Goal: Information Seeking & Learning: Learn about a topic

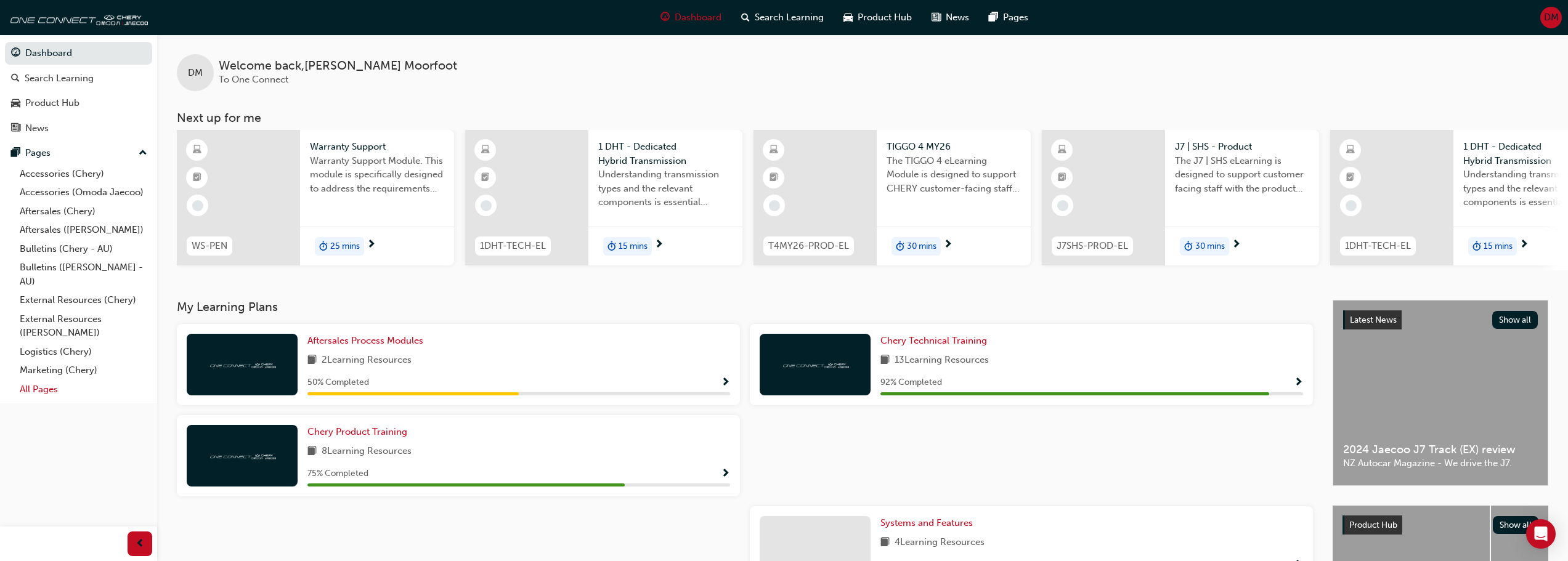
click at [41, 392] on link "All Pages" at bounding box center [84, 390] width 137 height 19
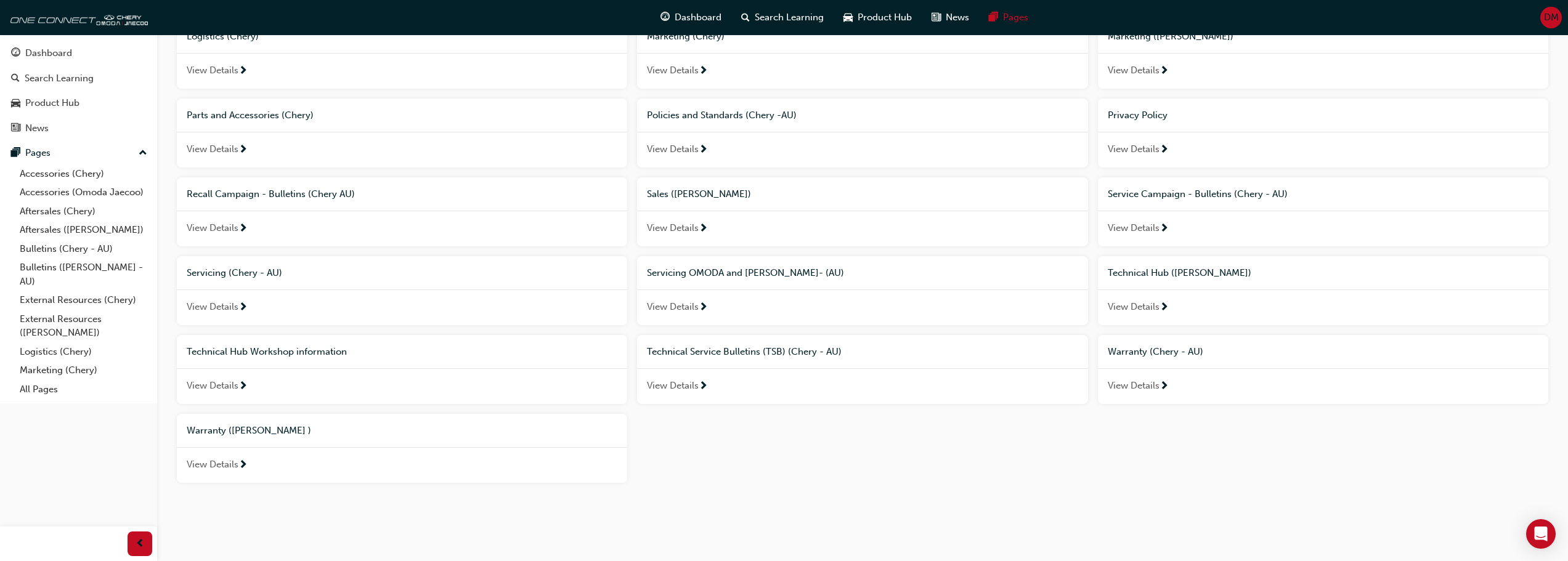
scroll to position [462, 0]
click at [218, 383] on span "View Details" at bounding box center [213, 384] width 52 height 14
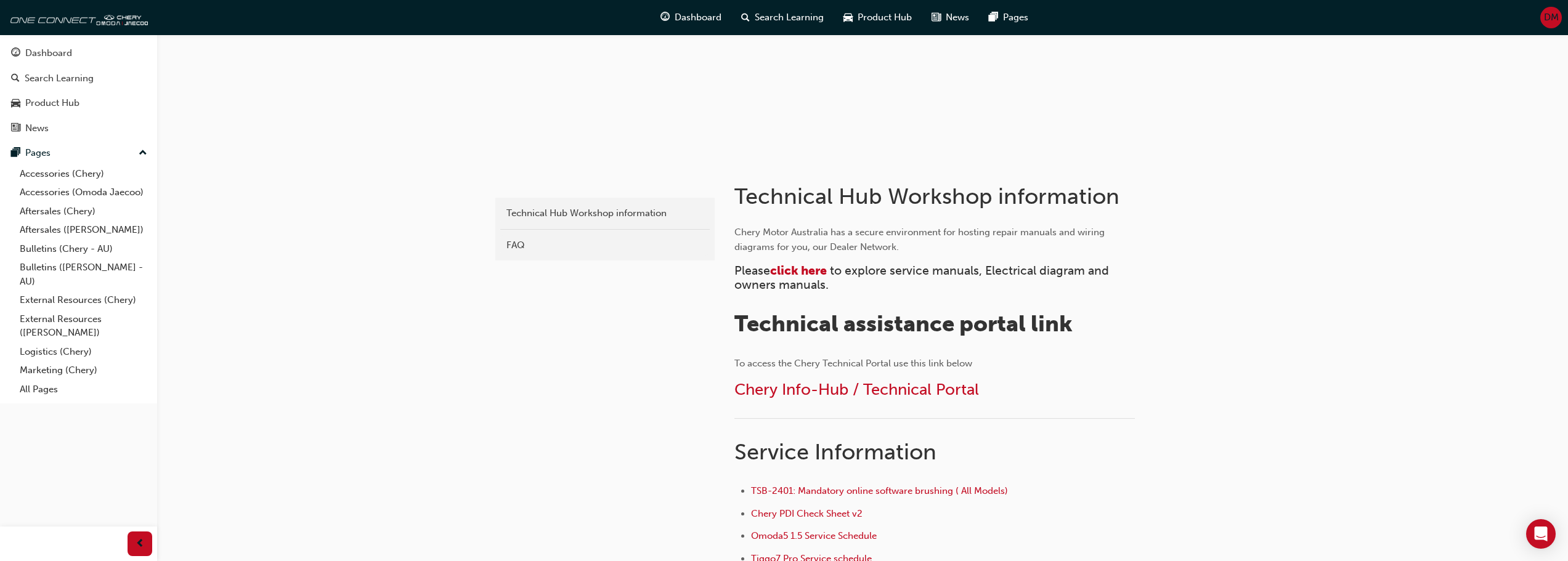
scroll to position [123, 0]
click at [82, 319] on link "External Resources ([PERSON_NAME])" at bounding box center [84, 326] width 137 height 32
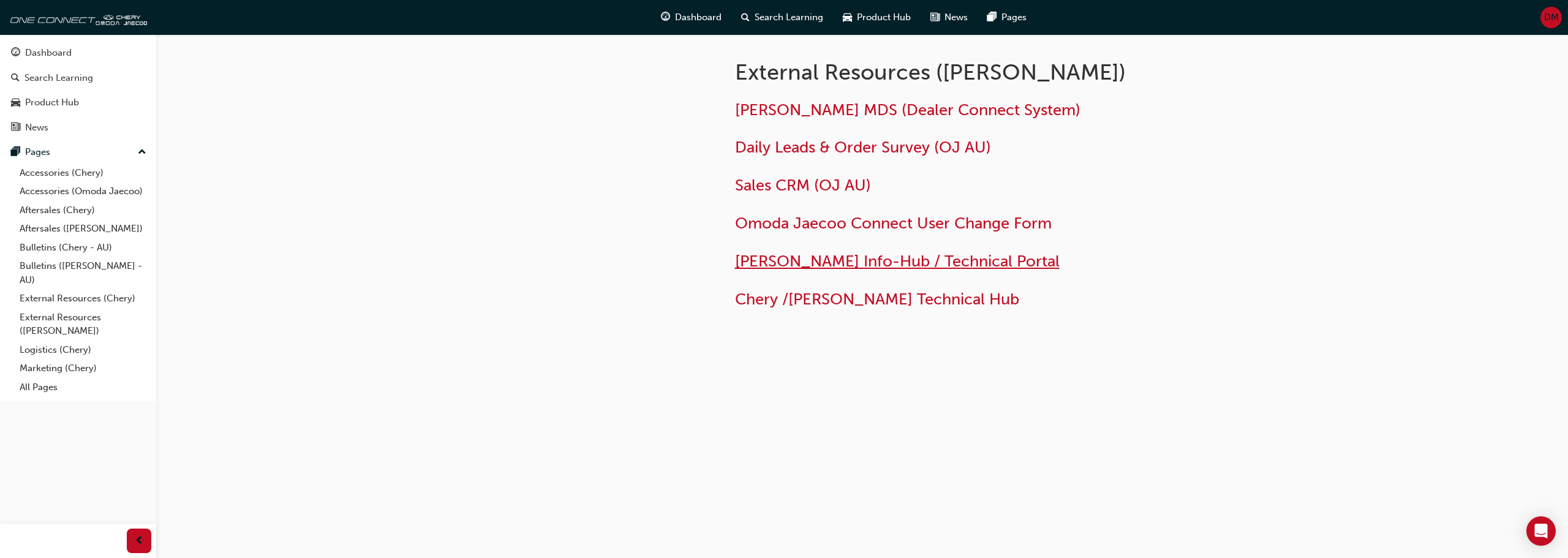
click at [853, 260] on span "Omoda Jaecoo Info-Hub / Technical Portal" at bounding box center [897, 261] width 325 height 19
click at [852, 295] on span "Chery /[PERSON_NAME] Technical Hub" at bounding box center [877, 299] width 284 height 19
click at [933, 258] on span "Omoda Jaecoo Info-Hub / Technical Portal" at bounding box center [897, 261] width 325 height 19
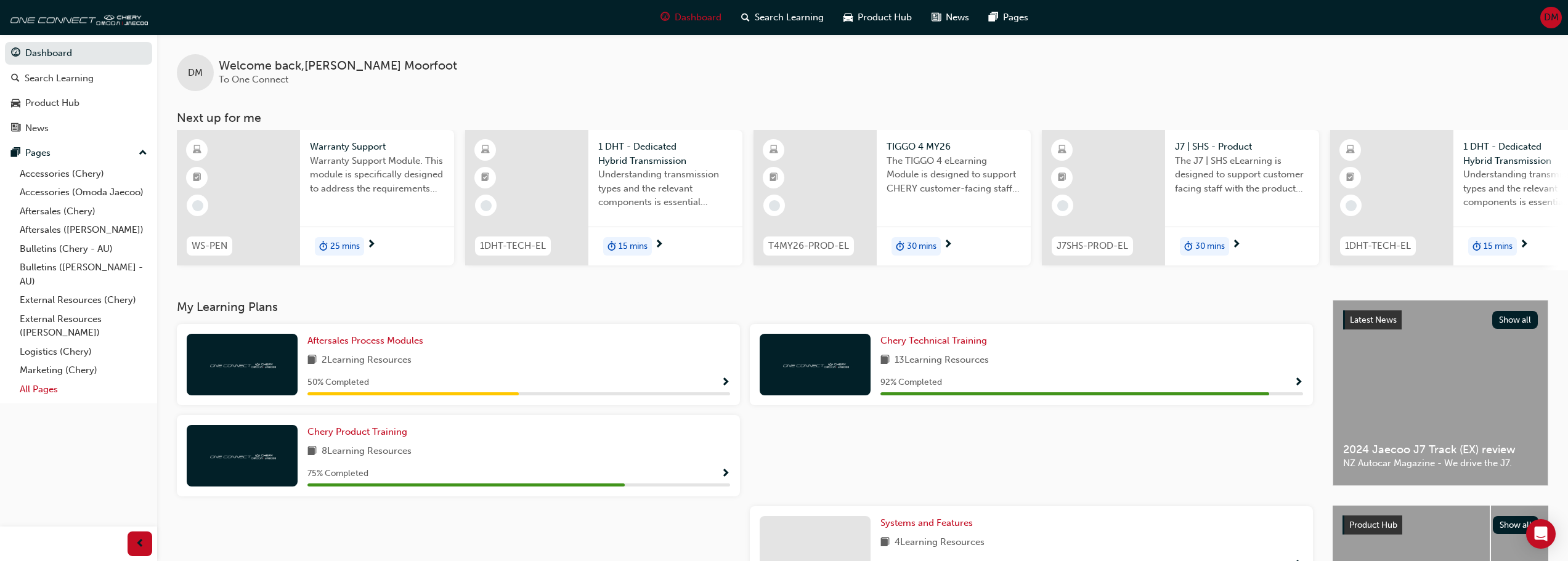
click at [51, 392] on link "All Pages" at bounding box center [84, 390] width 137 height 19
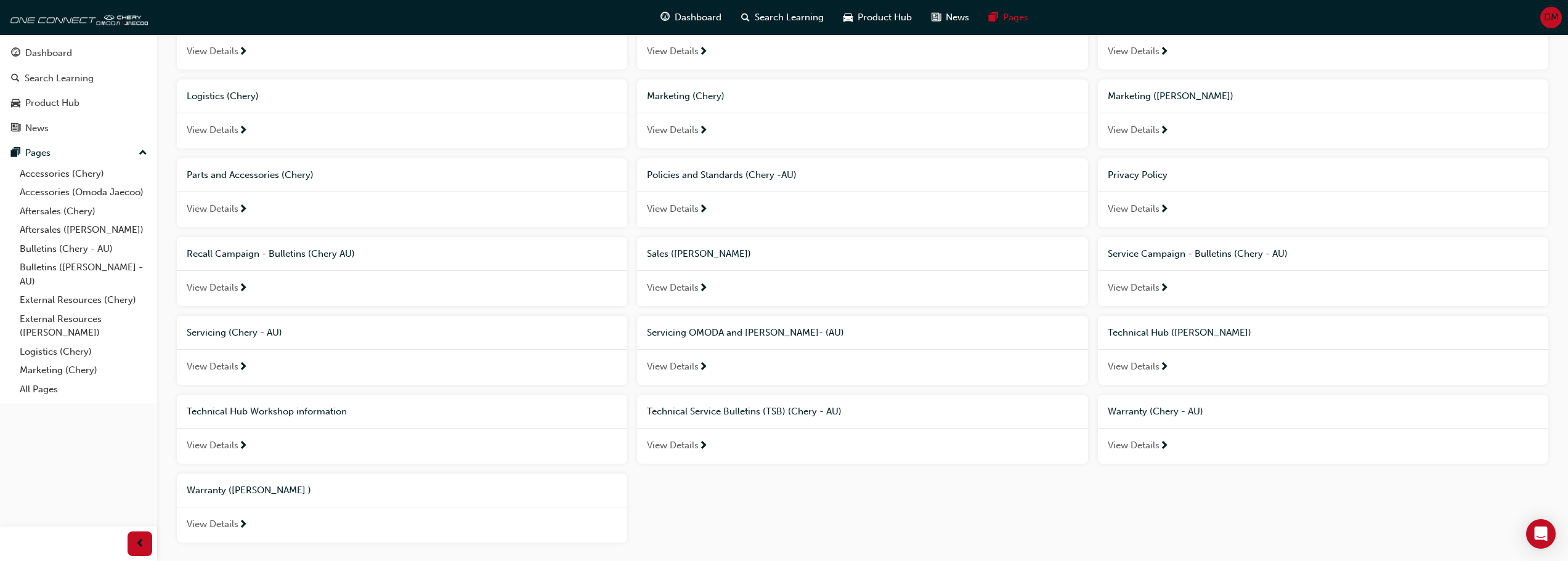
scroll to position [462, 0]
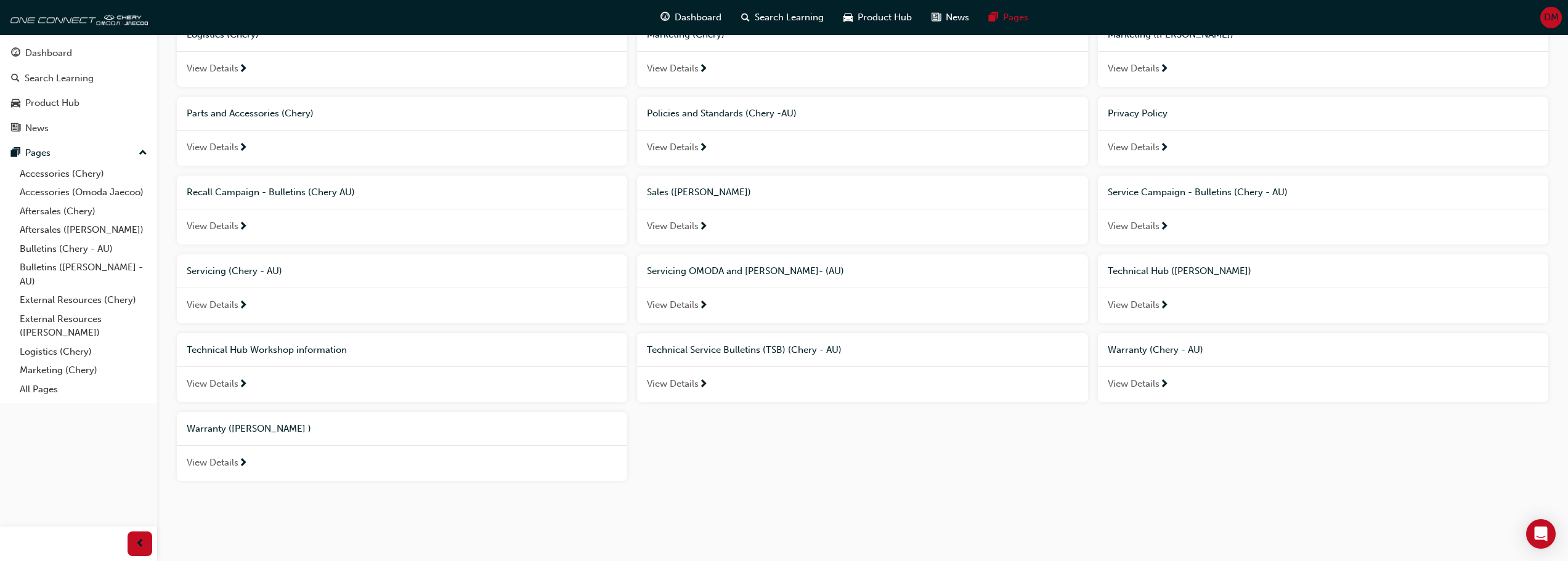
click at [1199, 273] on span "Technical Hub (Omoda Jaecoo)" at bounding box center [1180, 271] width 144 height 11
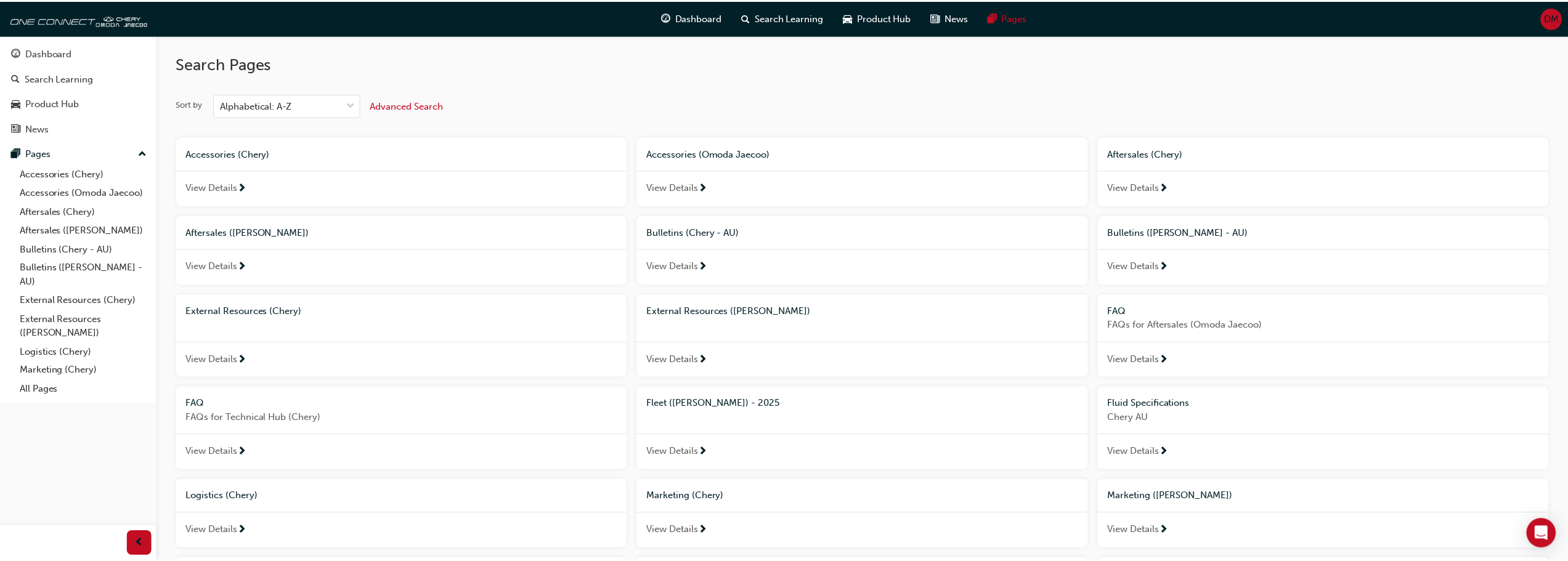
scroll to position [462, 0]
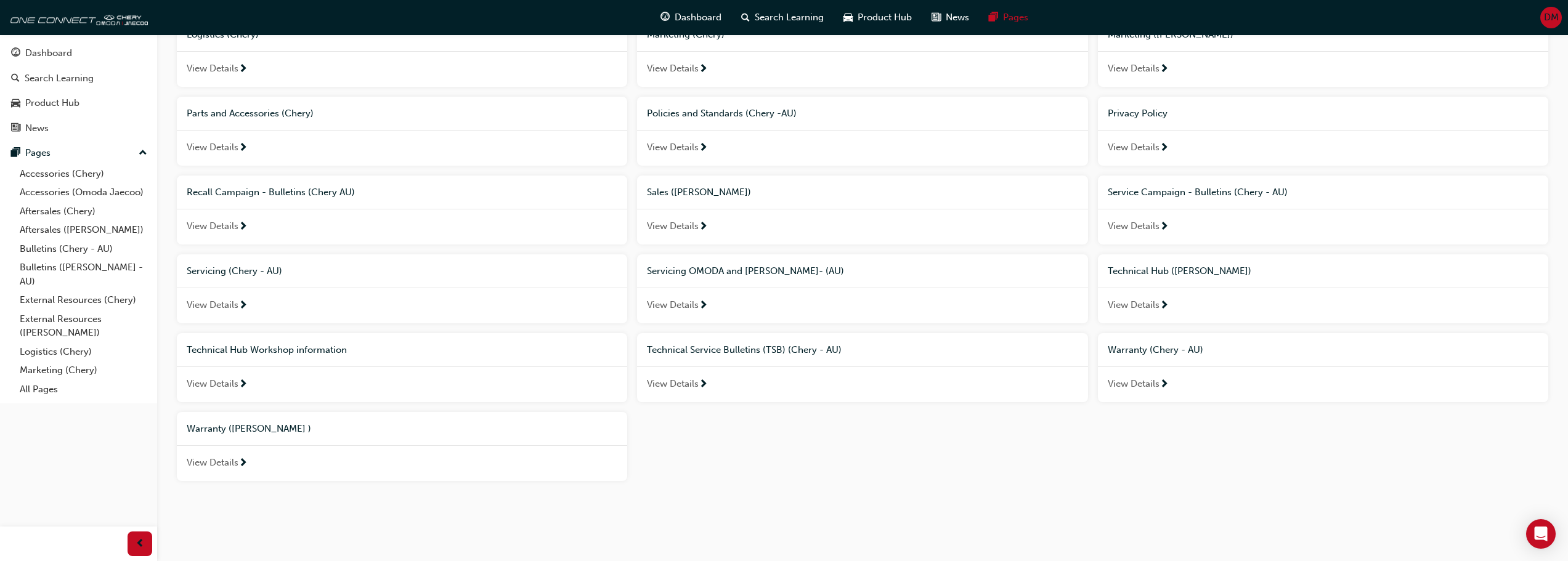
click at [285, 348] on span "Technical Hub Workshop information" at bounding box center [267, 350] width 160 height 11
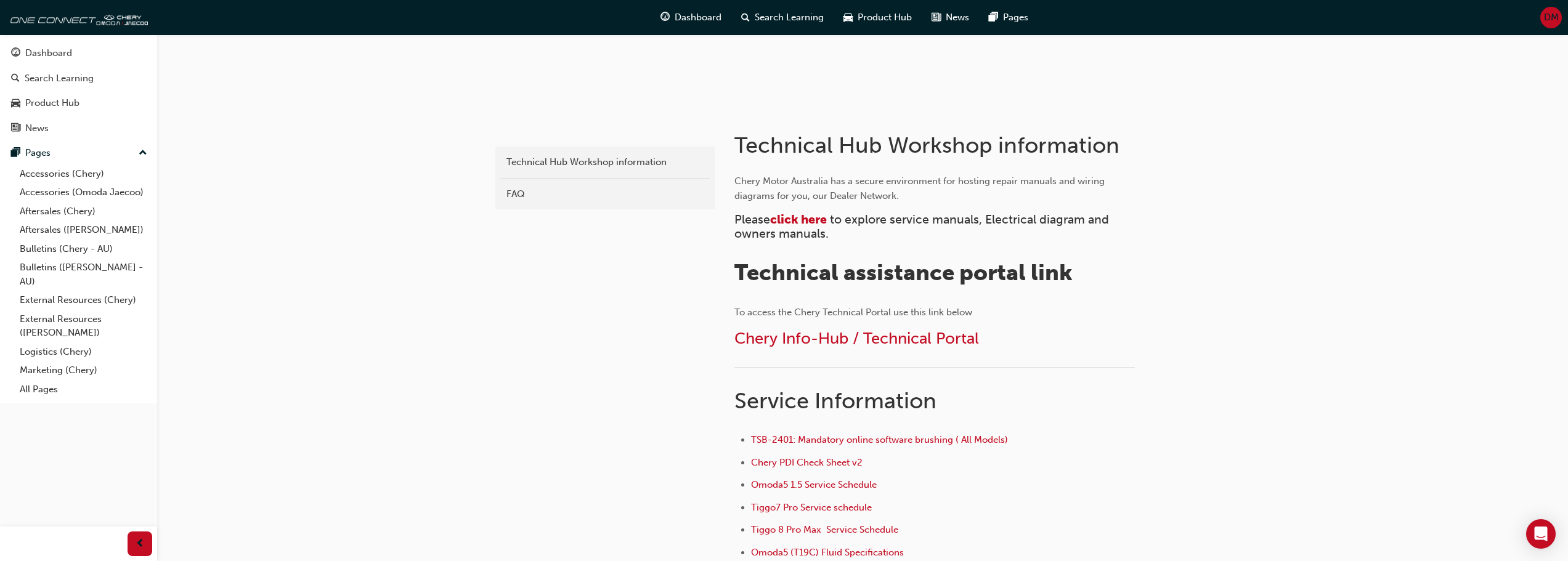
scroll to position [185, 0]
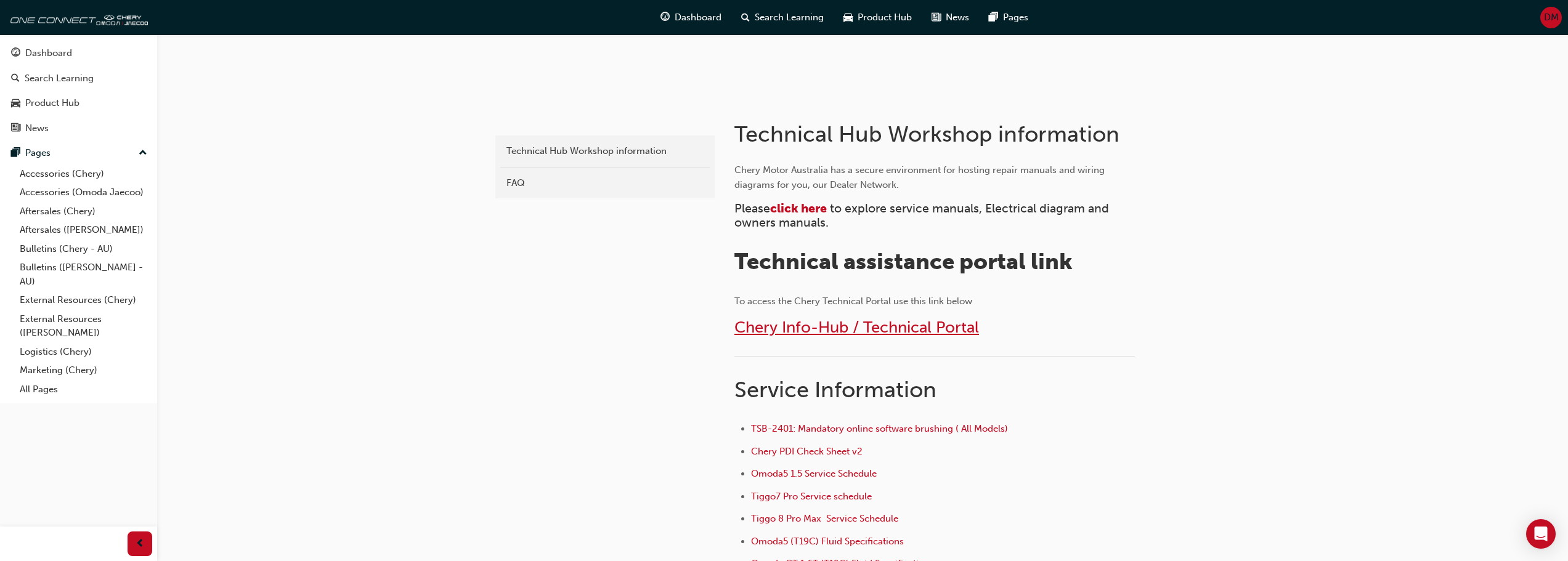
click at [903, 324] on span "Chery Info-Hub / Technical Portal" at bounding box center [857, 327] width 245 height 19
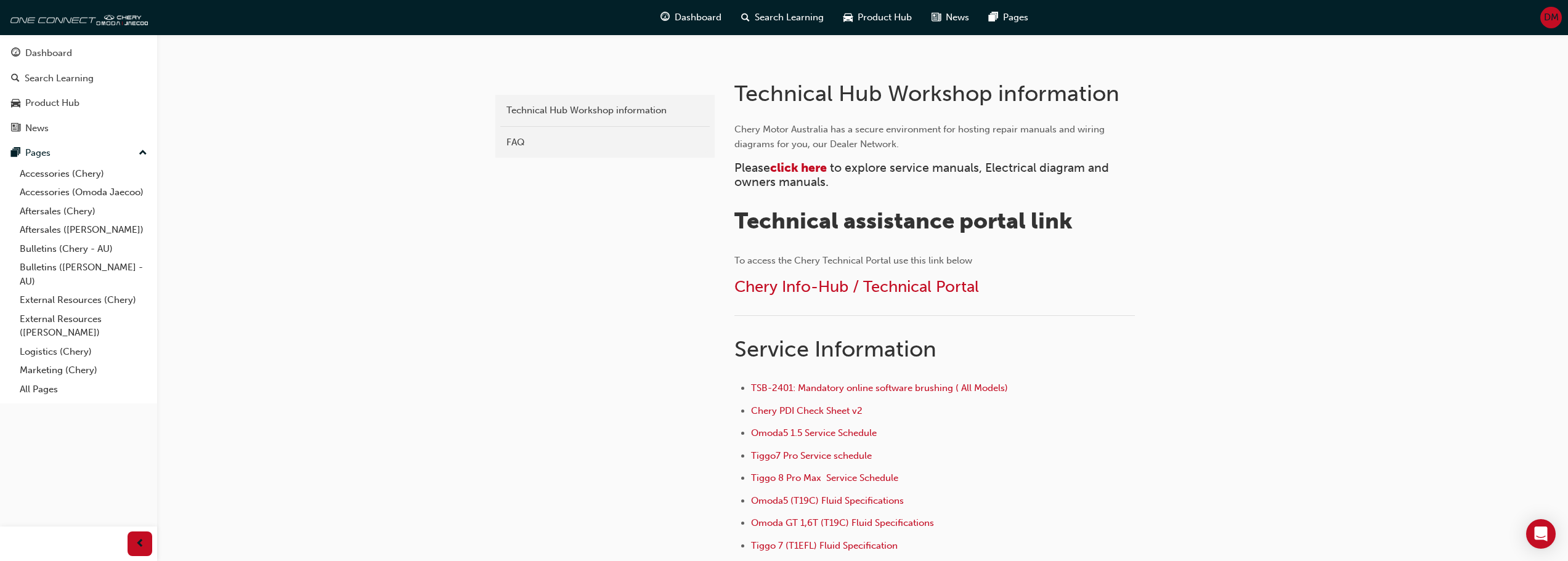
scroll to position [246, 0]
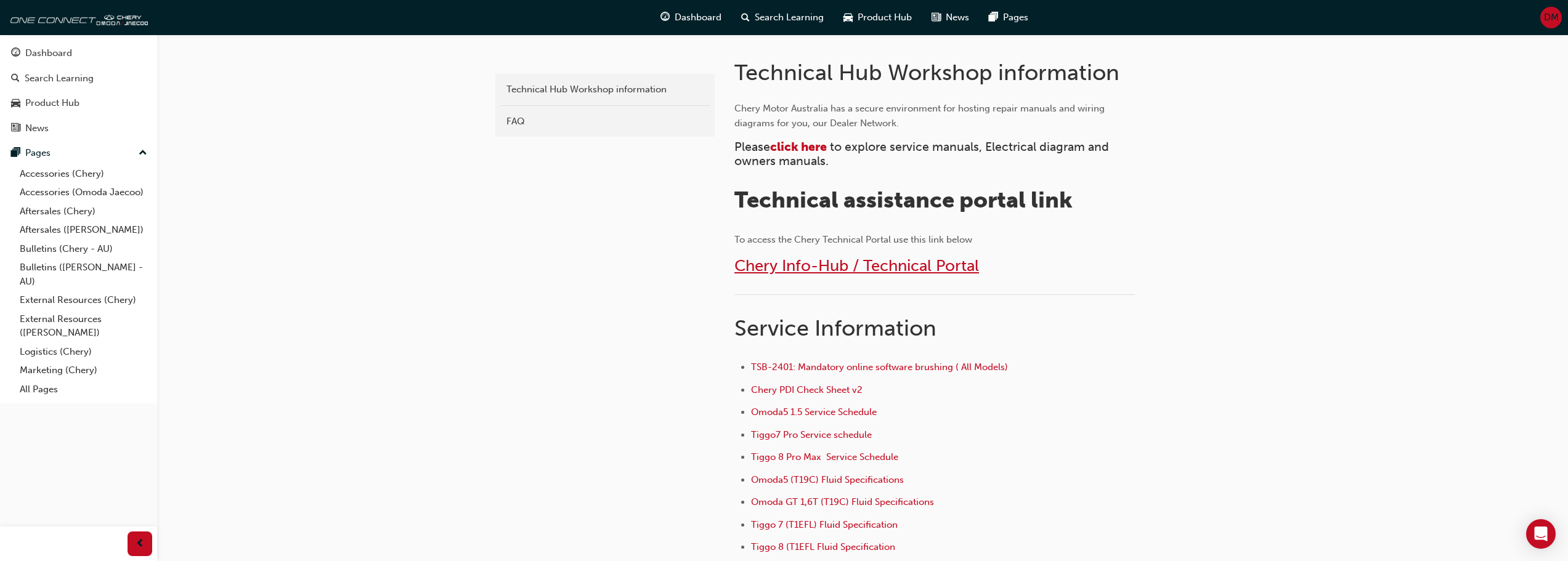
click at [805, 267] on span "Chery Info-Hub / Technical Portal" at bounding box center [857, 266] width 245 height 19
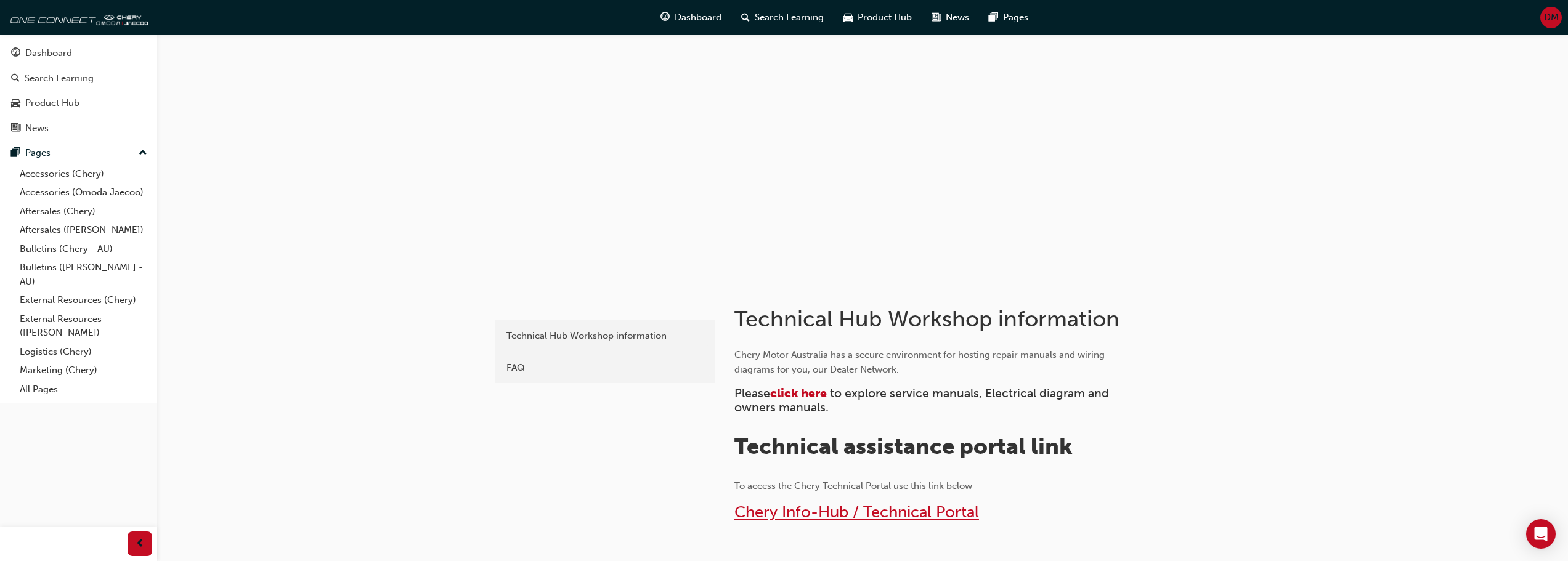
click at [868, 510] on span "Chery Info-Hub / Technical Portal" at bounding box center [857, 512] width 245 height 19
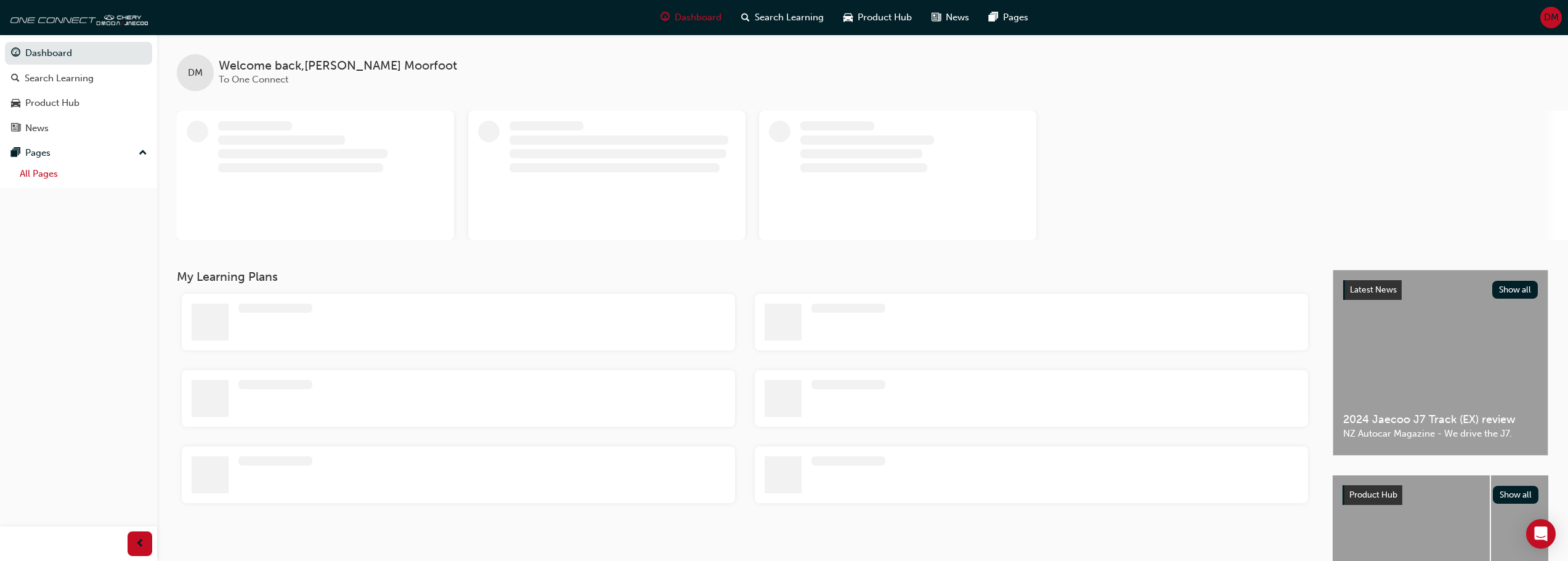
click at [49, 175] on link "All Pages" at bounding box center [84, 174] width 137 height 19
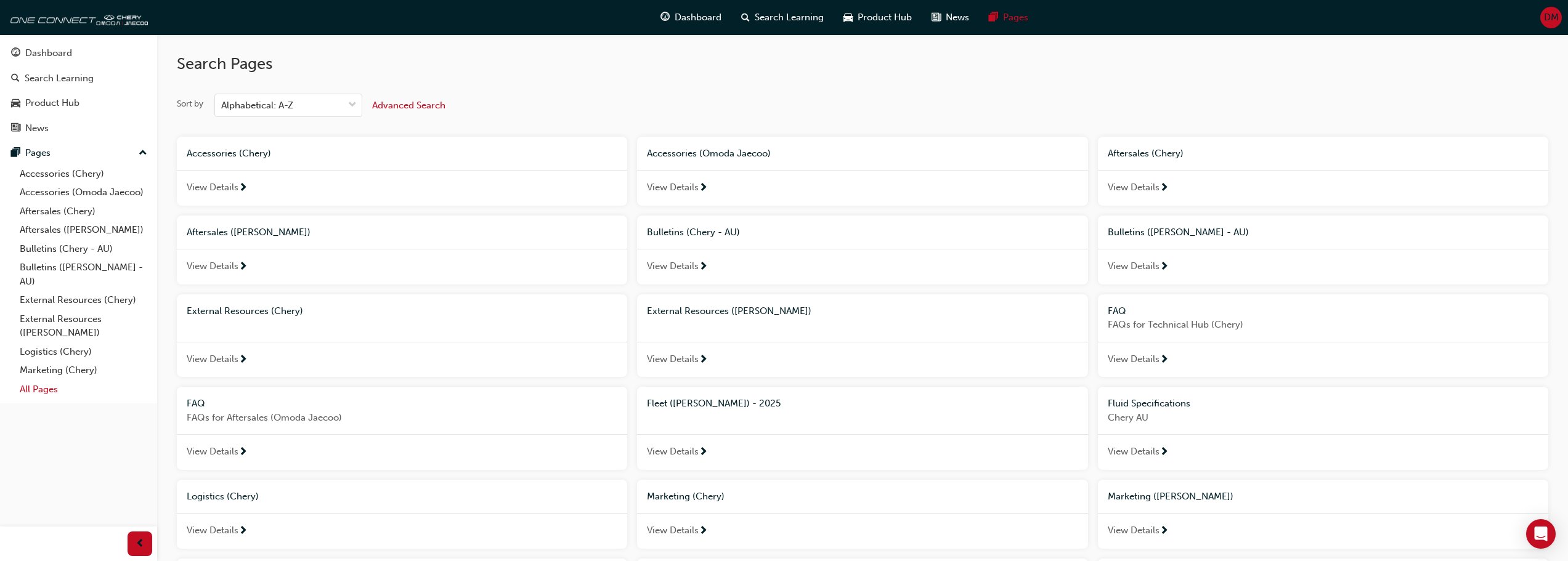
click at [43, 389] on link "All Pages" at bounding box center [84, 390] width 137 height 19
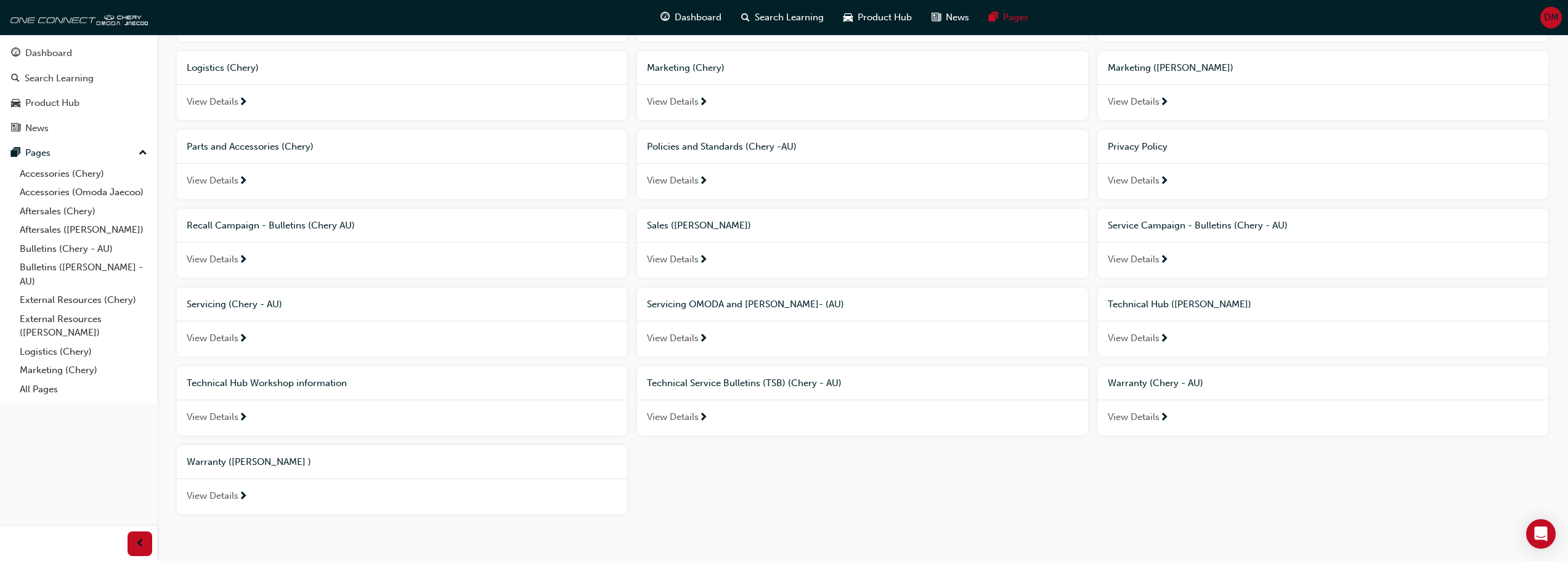
scroll to position [400, 0]
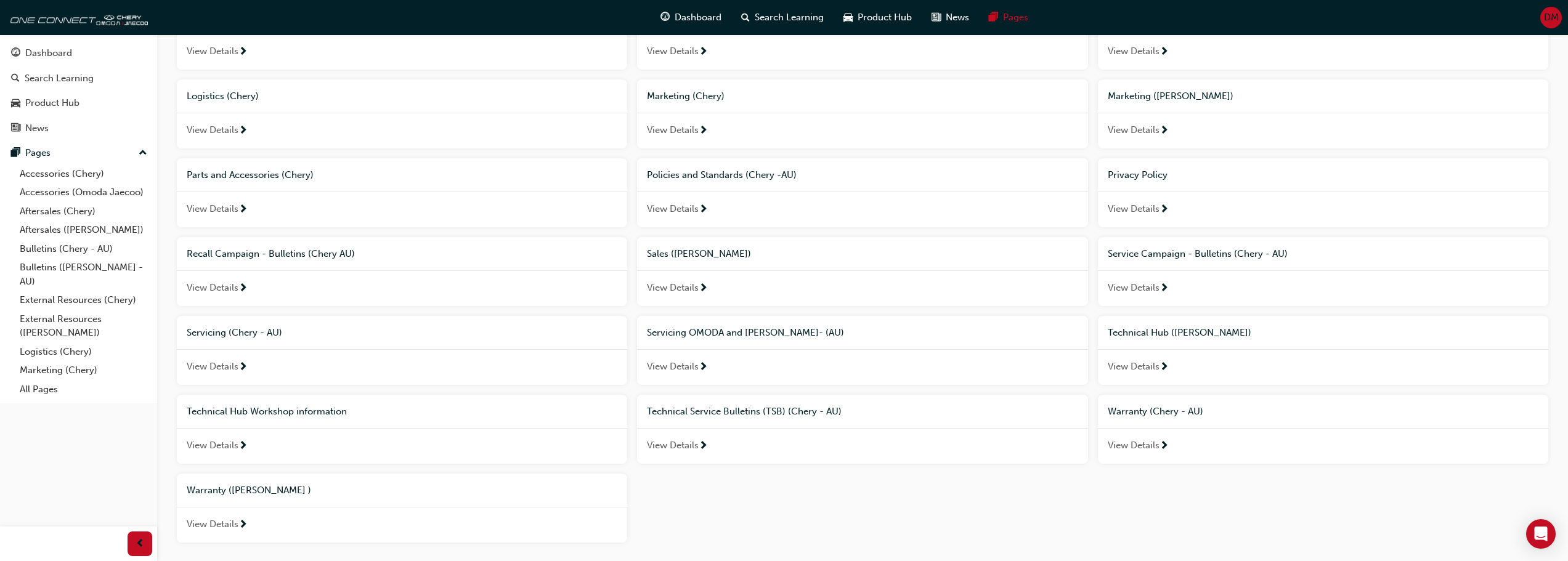
click at [1159, 331] on span "Technical Hub ([PERSON_NAME])" at bounding box center [1180, 333] width 144 height 11
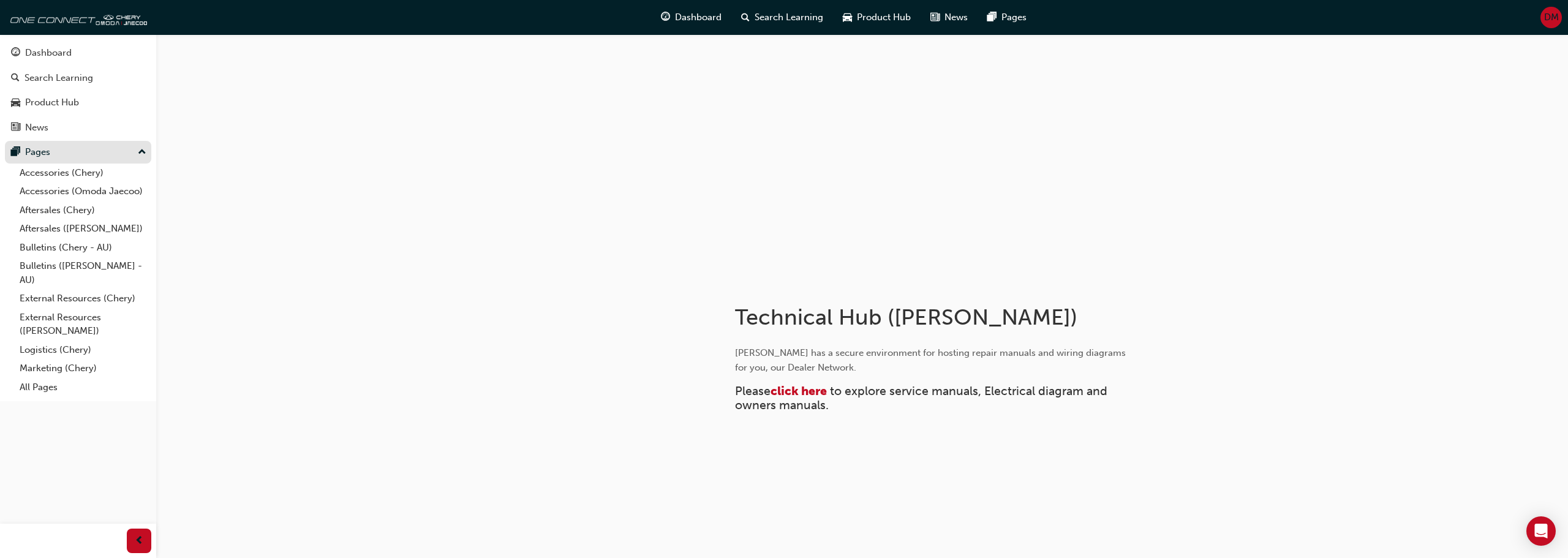
click at [38, 158] on div "Pages" at bounding box center [38, 152] width 25 height 14
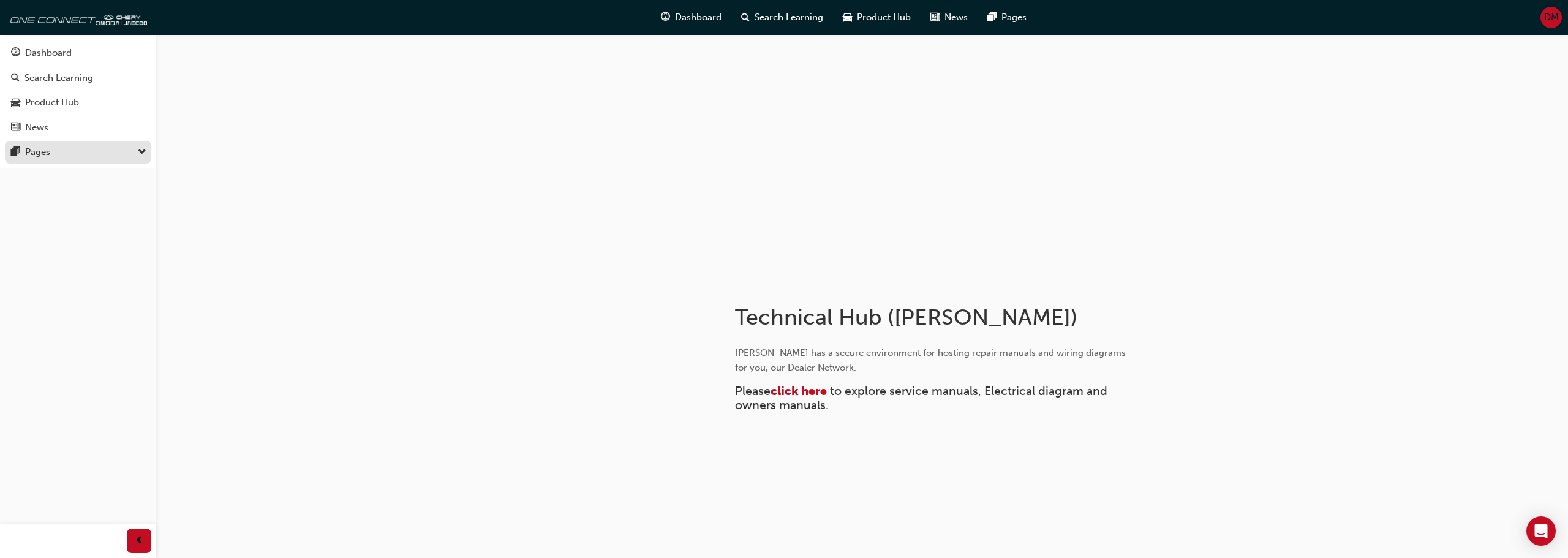
click at [38, 158] on div "Pages" at bounding box center [38, 152] width 25 height 14
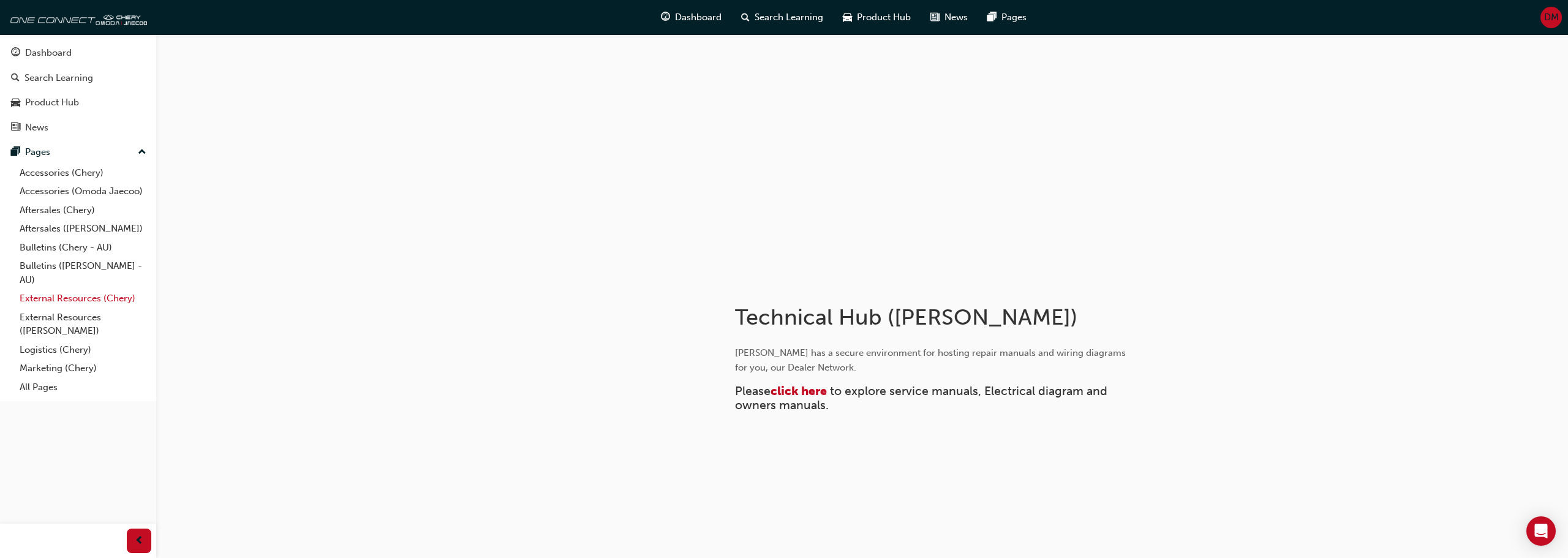
click at [82, 297] on link "External Resources (Chery)" at bounding box center [83, 298] width 136 height 19
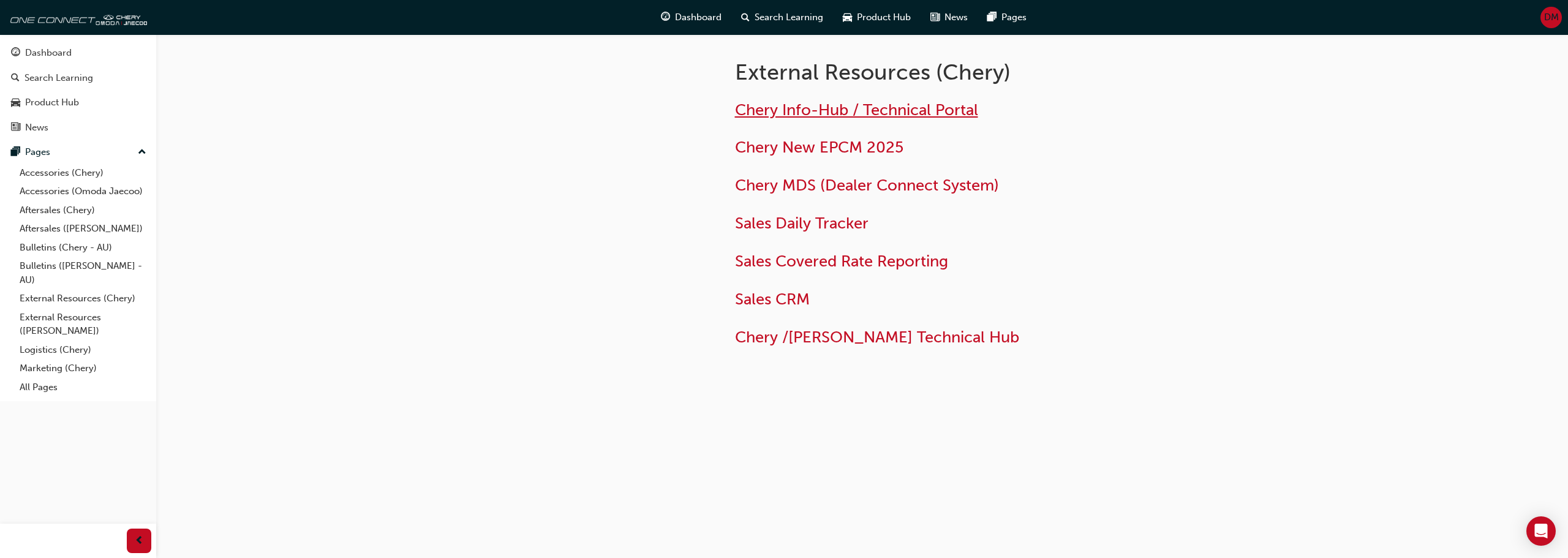
click at [822, 114] on span "Chery Info-Hub / Technical Portal" at bounding box center [857, 110] width 243 height 19
